Goal: Navigation & Orientation: Understand site structure

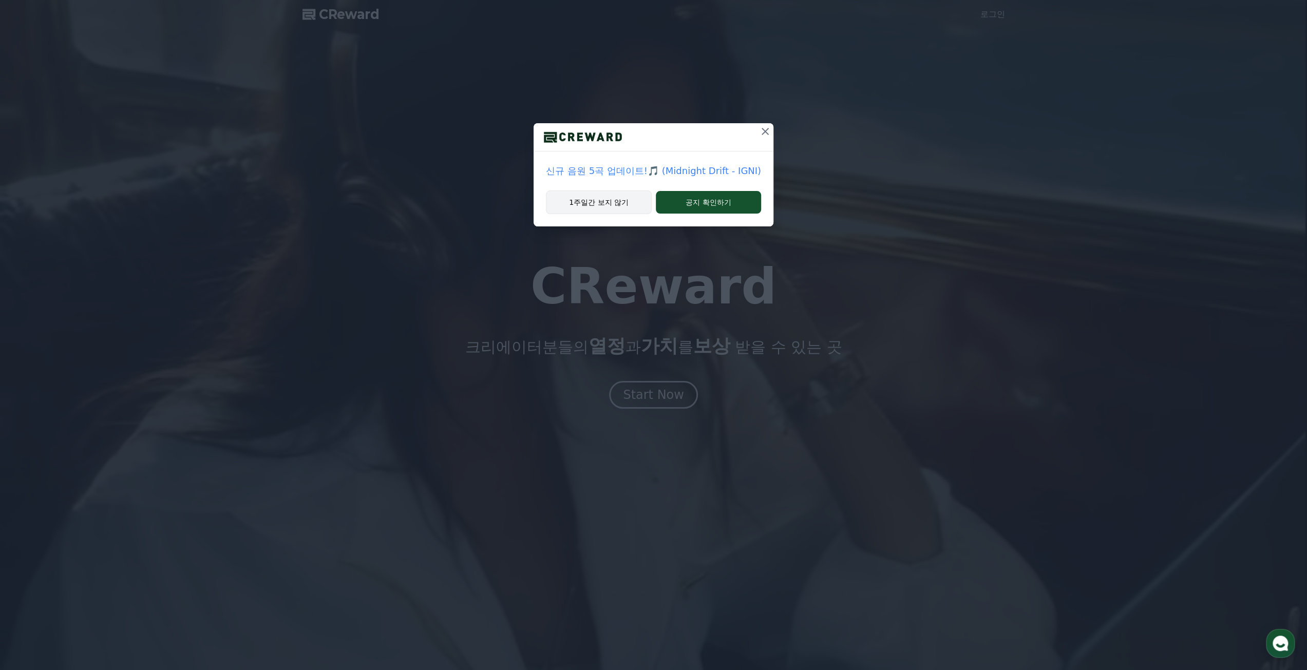
click at [617, 205] on button "1주일간 보지 않기" at bounding box center [599, 202] width 106 height 24
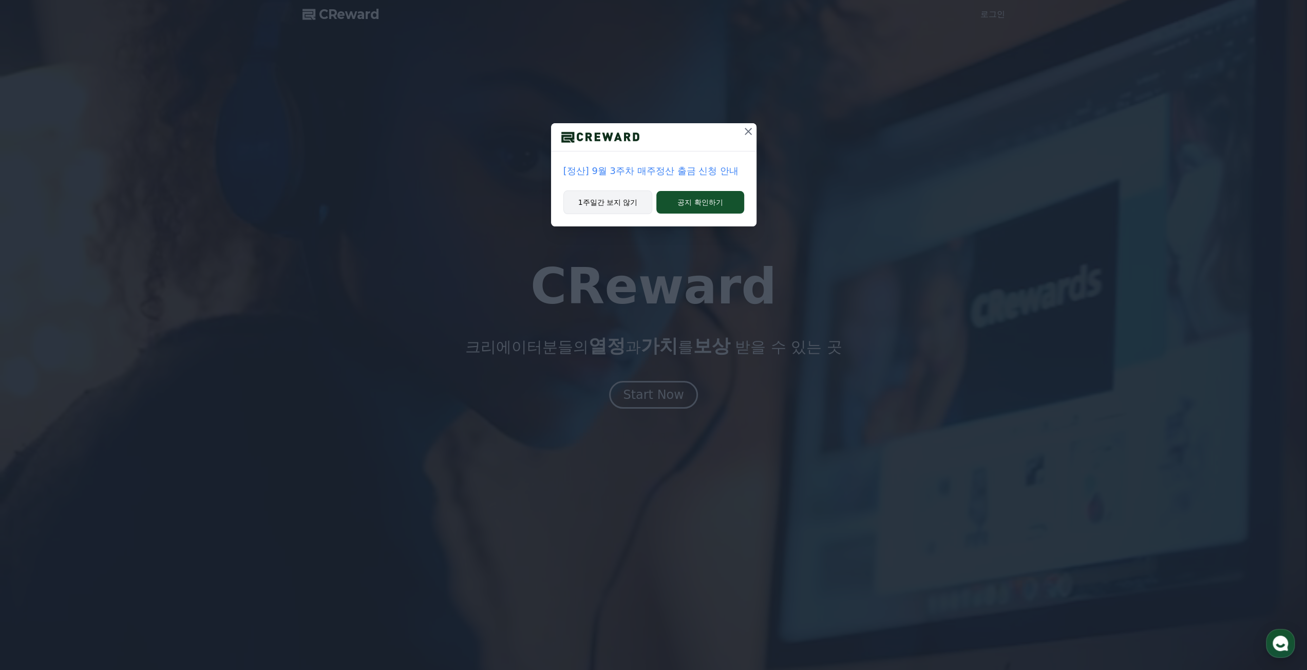
click at [617, 205] on button "1주일간 보지 않기" at bounding box center [607, 202] width 89 height 24
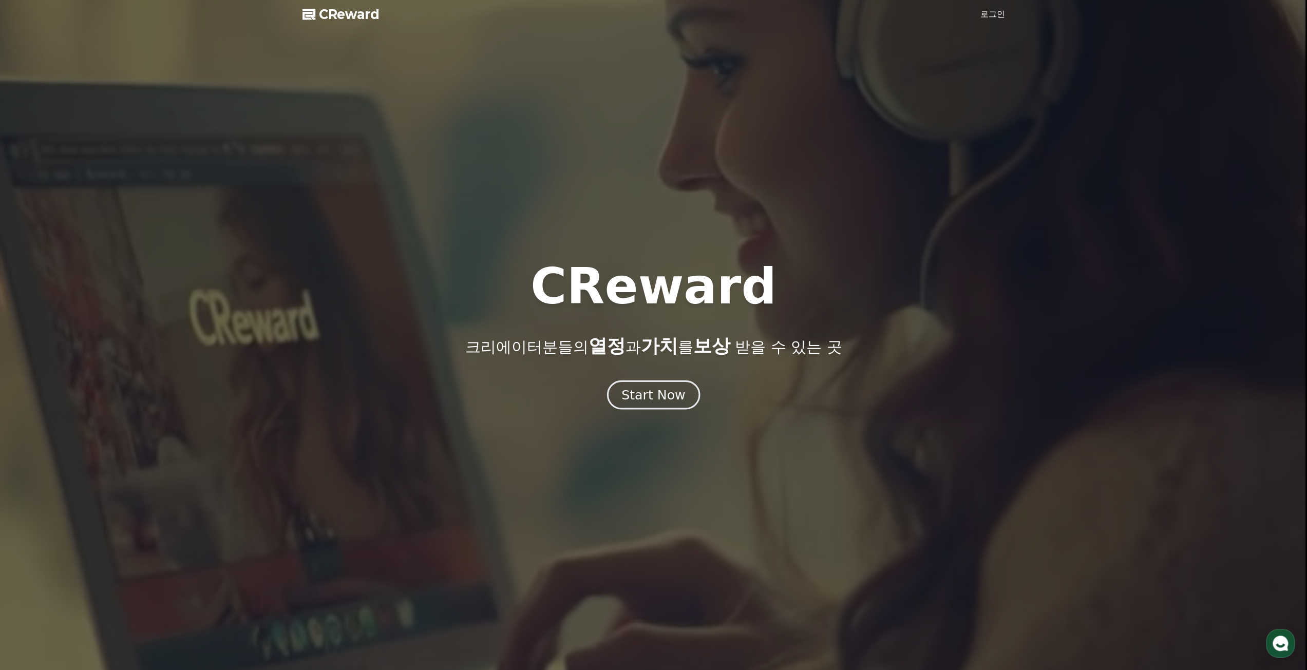
click at [659, 400] on div "Start Now" at bounding box center [653, 394] width 64 height 17
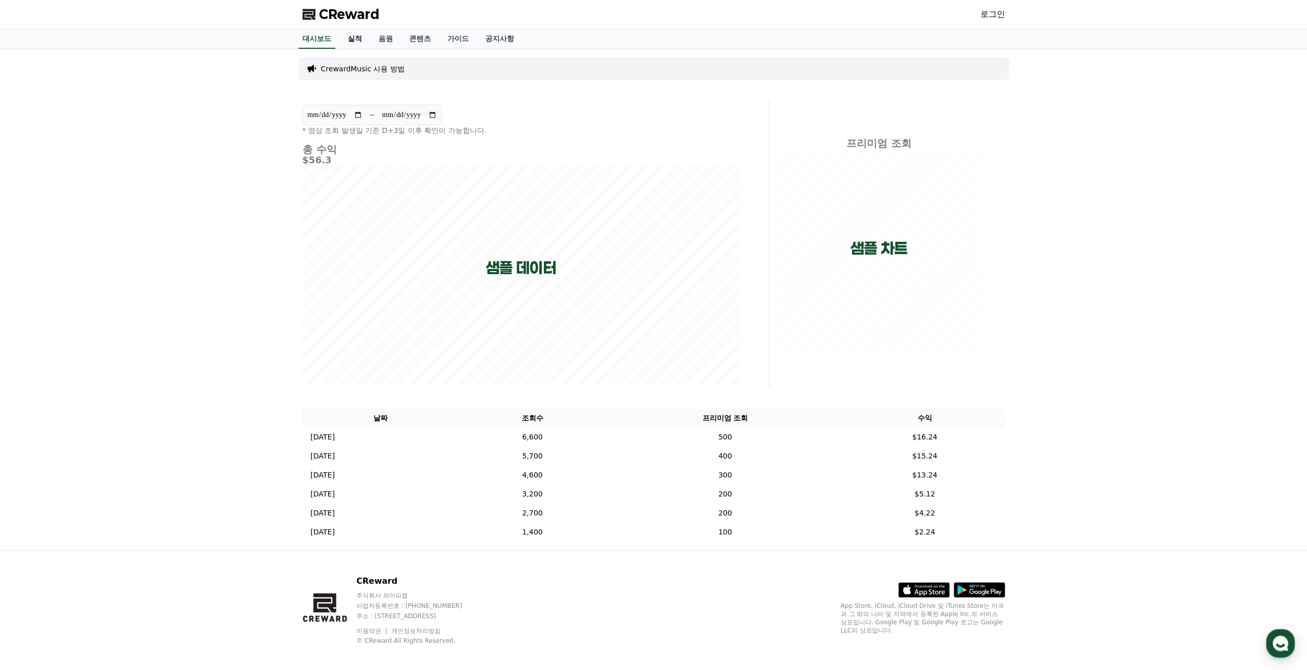
click at [355, 35] on link "실적" at bounding box center [354, 39] width 31 height 20
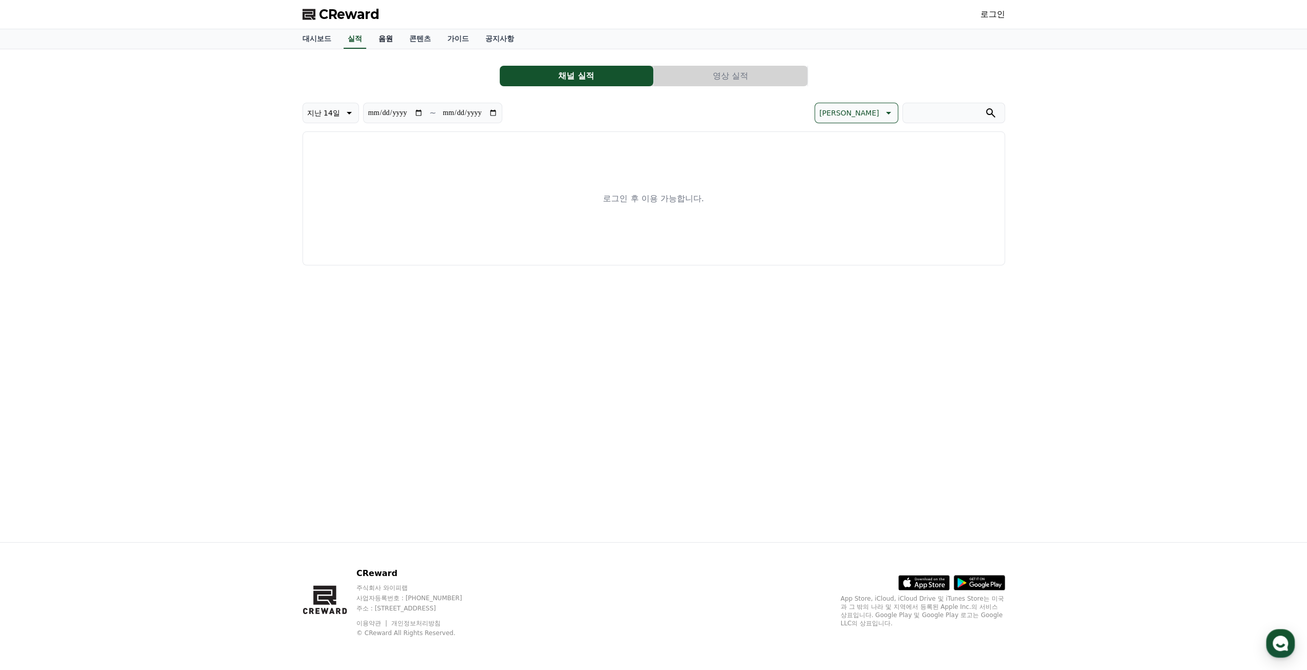
click at [371, 37] on link "음원" at bounding box center [385, 39] width 31 height 20
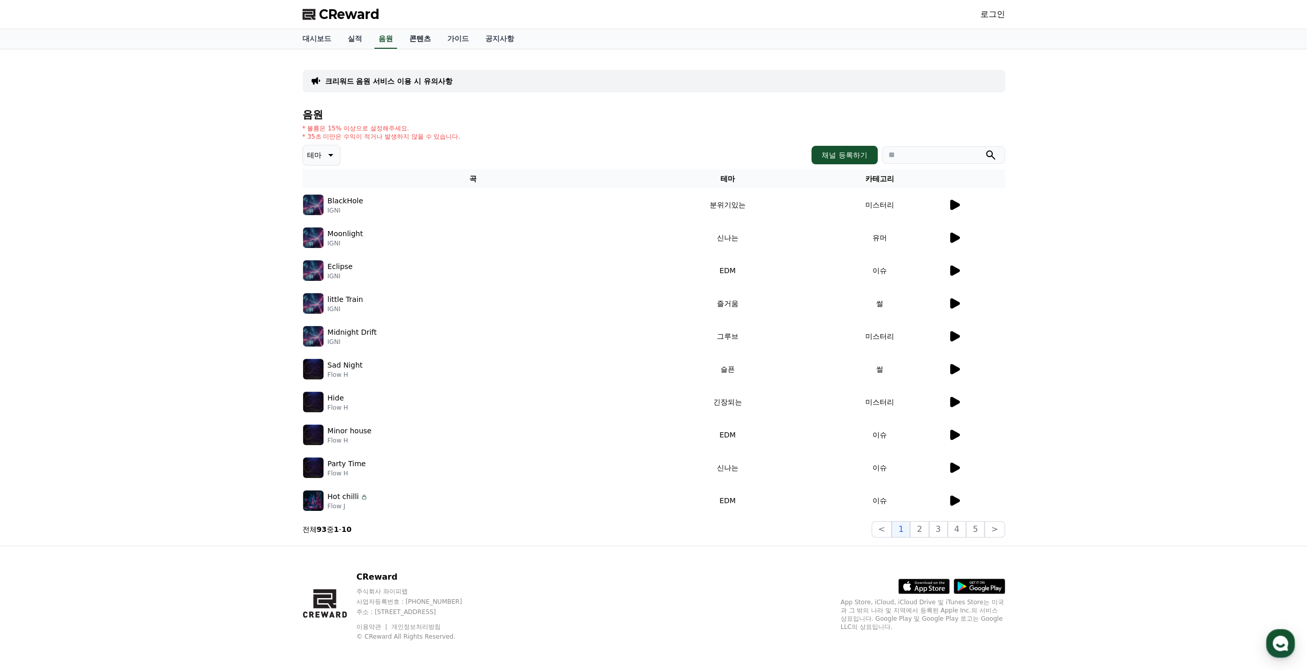
click at [409, 37] on link "콘텐츠" at bounding box center [420, 39] width 38 height 20
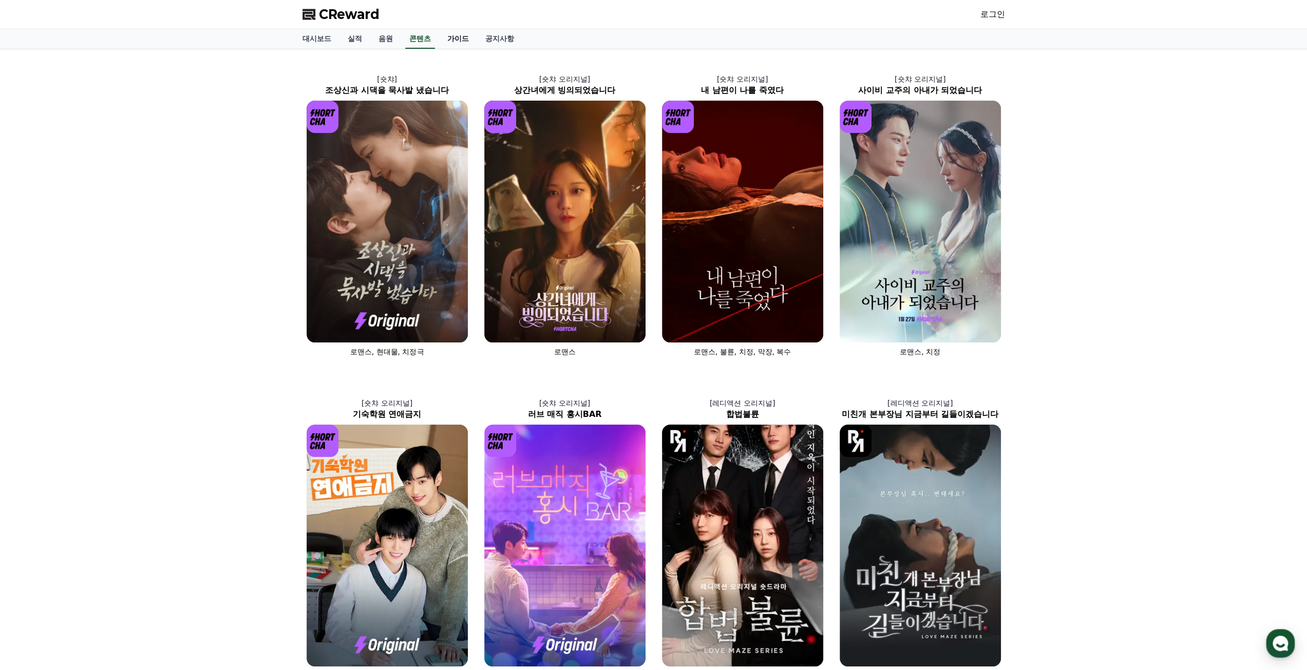
click at [460, 37] on link "가이드" at bounding box center [458, 39] width 38 height 20
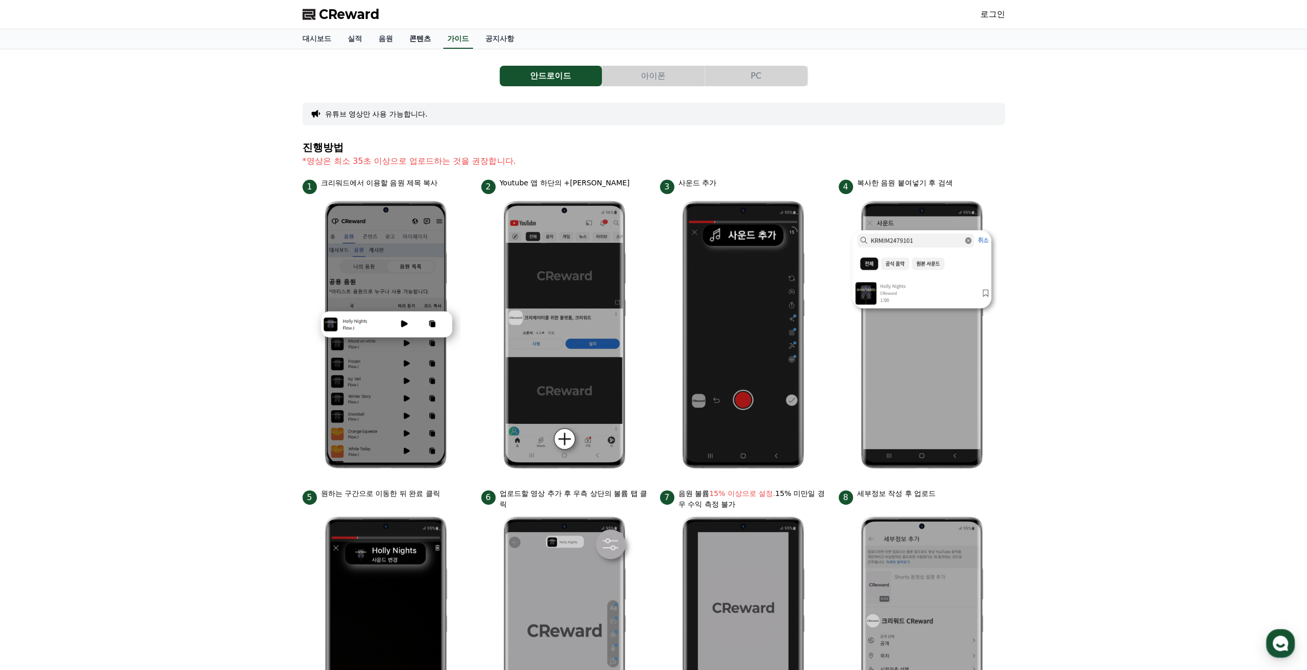
click at [431, 38] on link "콘텐츠" at bounding box center [420, 39] width 38 height 20
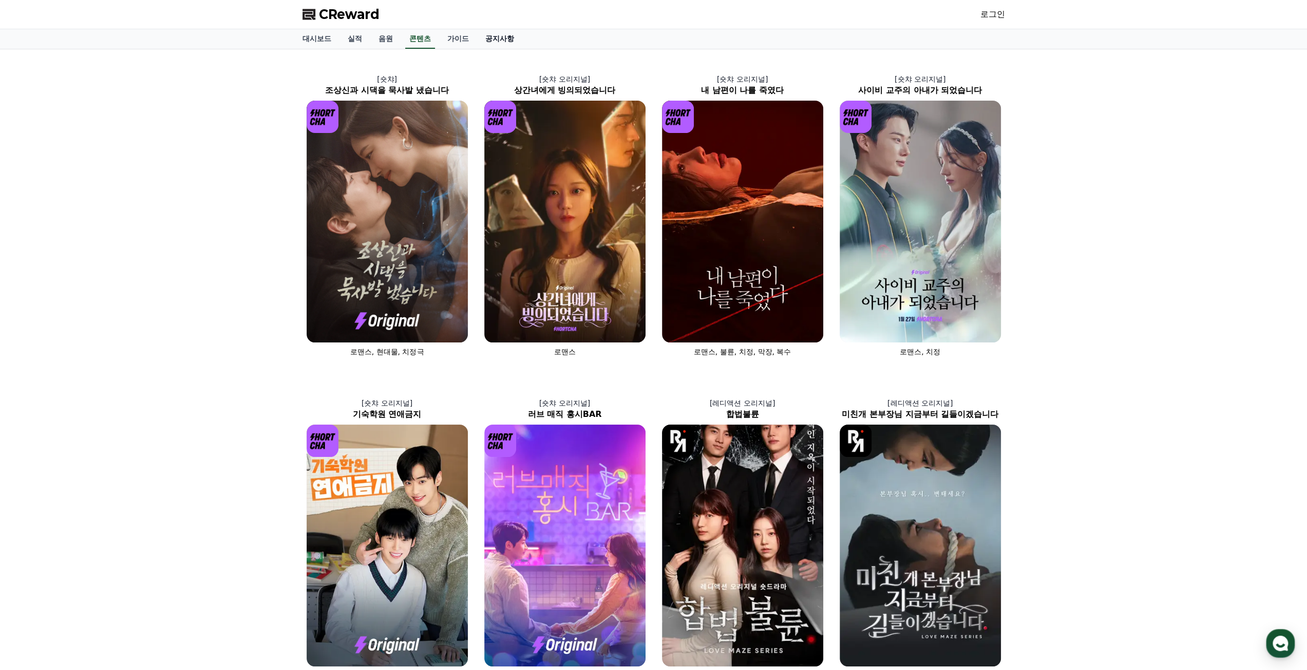
click at [491, 38] on link "공지사항" at bounding box center [499, 39] width 45 height 20
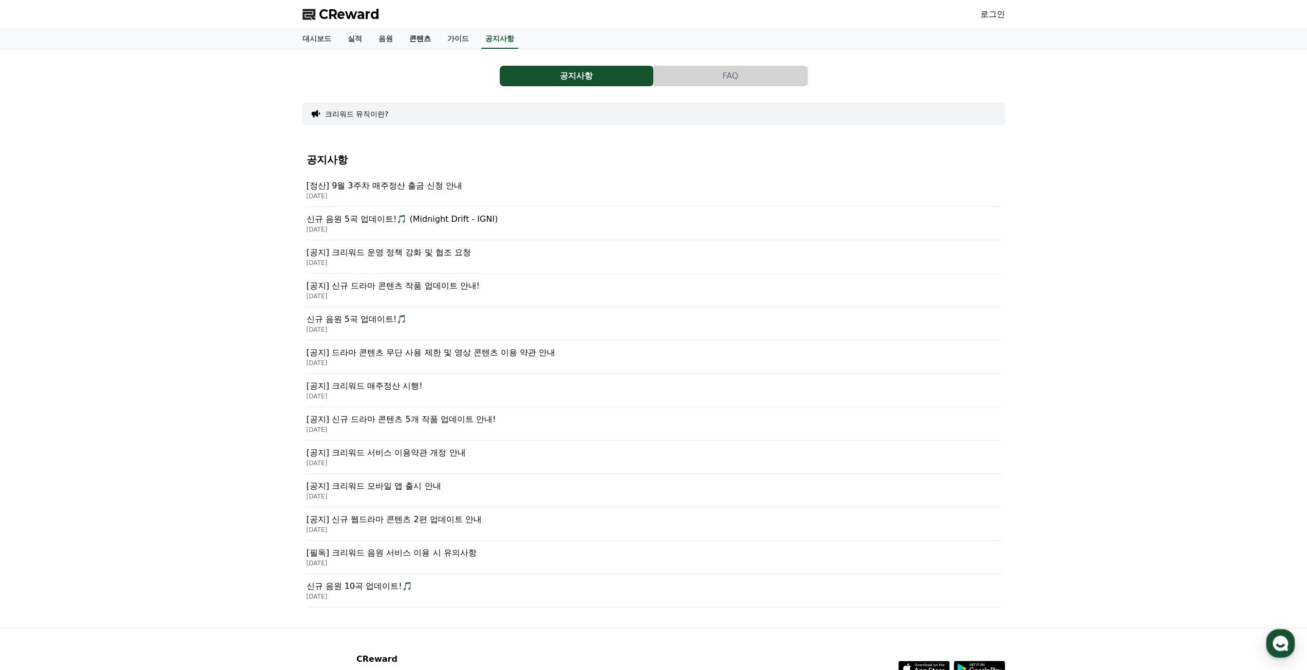
click at [412, 40] on link "콘텐츠" at bounding box center [420, 39] width 38 height 20
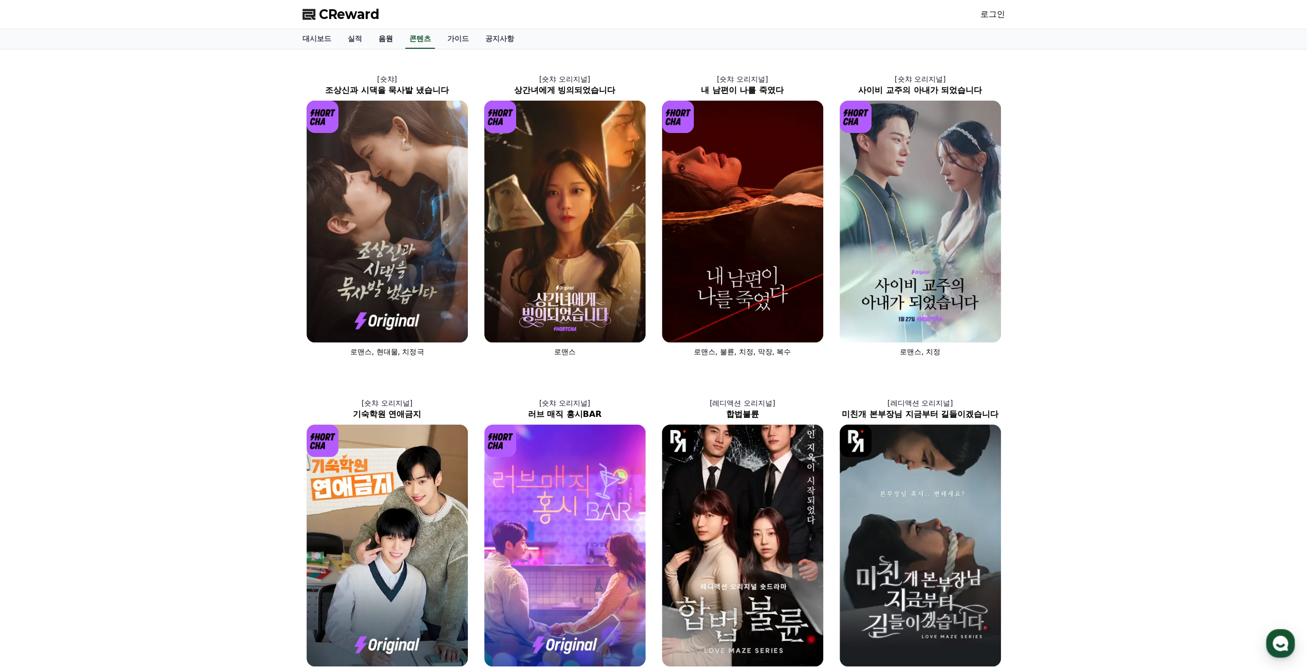
click at [393, 41] on link "음원" at bounding box center [385, 39] width 31 height 20
